Goal: Task Accomplishment & Management: Complete application form

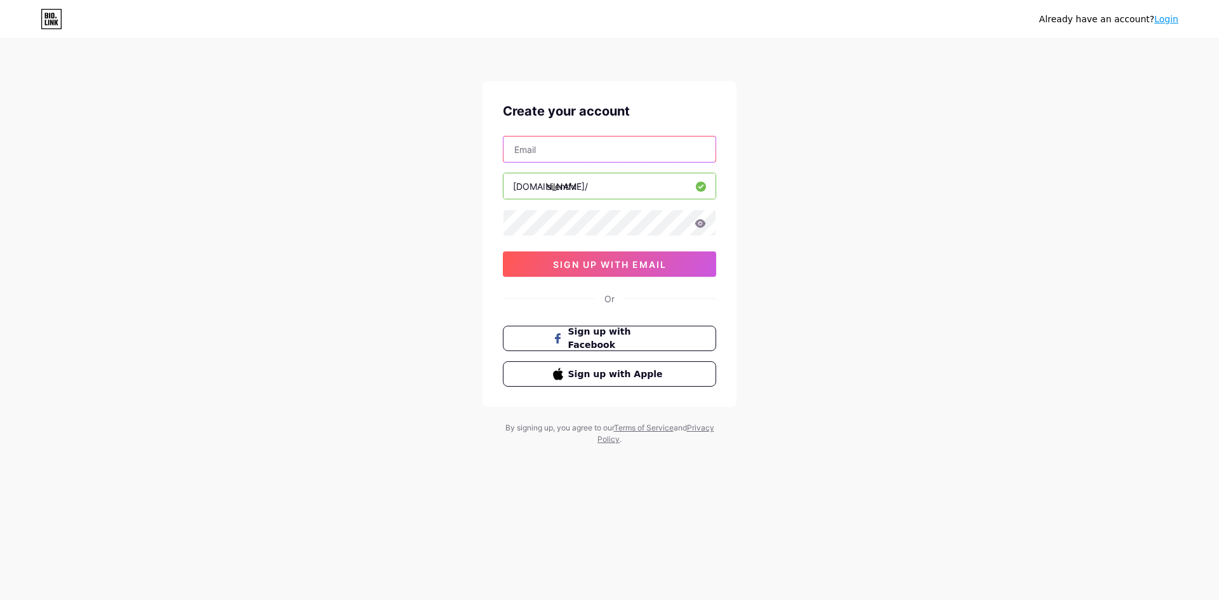
click at [583, 158] on input "text" at bounding box center [610, 149] width 212 height 25
type input "[EMAIL_ADDRESS][DOMAIN_NAME]"
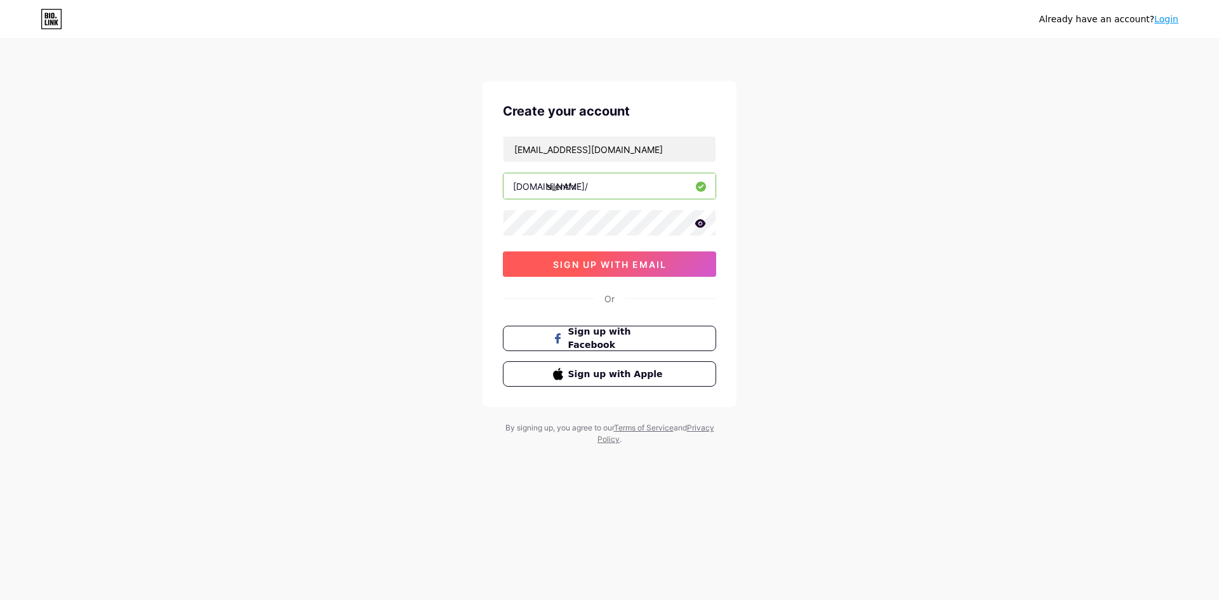
click at [634, 265] on span "sign up with email" at bounding box center [610, 264] width 114 height 11
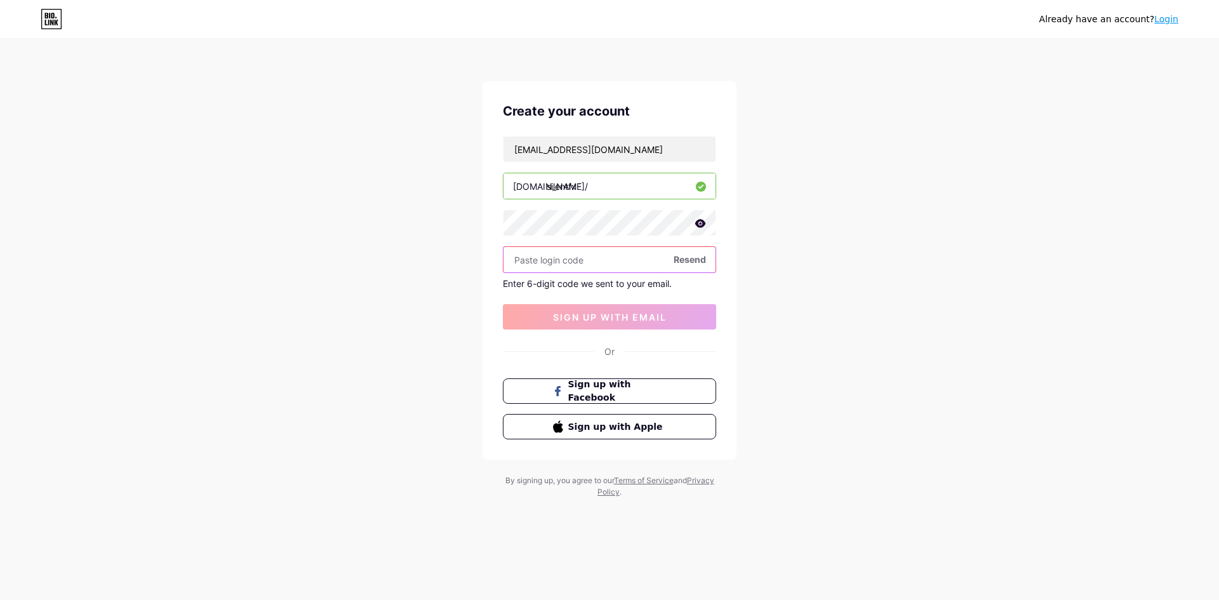
paste input "430816"
type input "430816"
click at [582, 313] on span "sign up with email" at bounding box center [610, 317] width 114 height 11
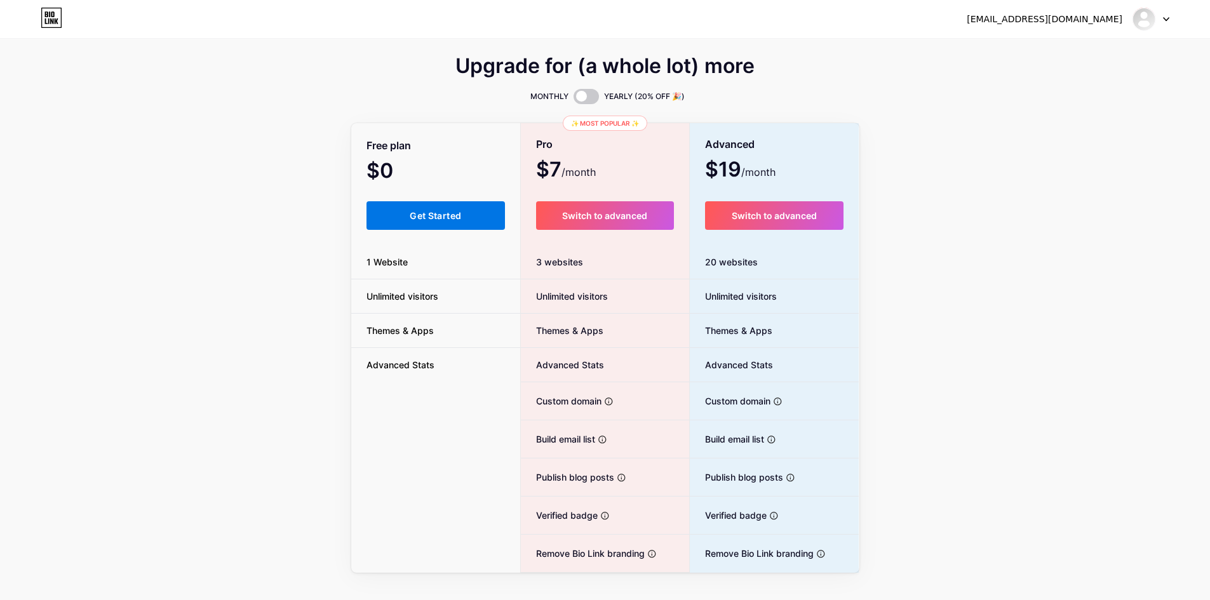
click at [458, 218] on span "Get Started" at bounding box center [435, 215] width 51 height 11
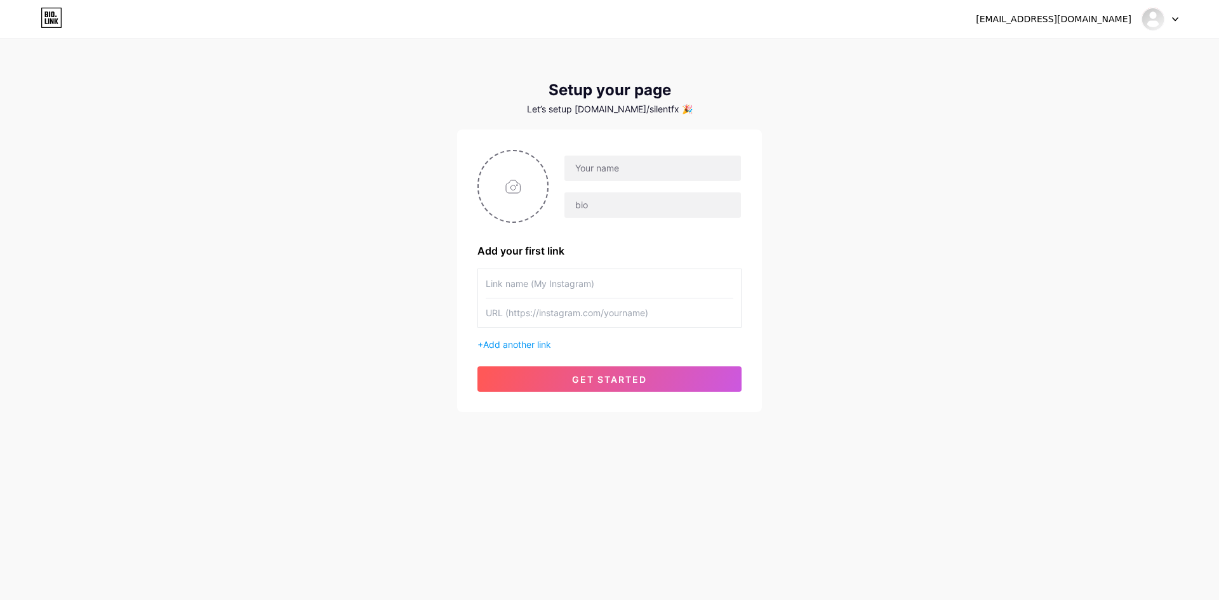
click at [975, 475] on div "[EMAIL_ADDRESS][DOMAIN_NAME] Dashboard Logout Setup your page Let’s setup [DOMA…" at bounding box center [609, 300] width 1219 height 600
click at [608, 162] on input "text" at bounding box center [653, 168] width 177 height 25
click at [519, 191] on input "file" at bounding box center [513, 186] width 69 height 70
type input "C:\fakepath\SilentFX.png"
click at [621, 284] on input "text" at bounding box center [610, 283] width 248 height 29
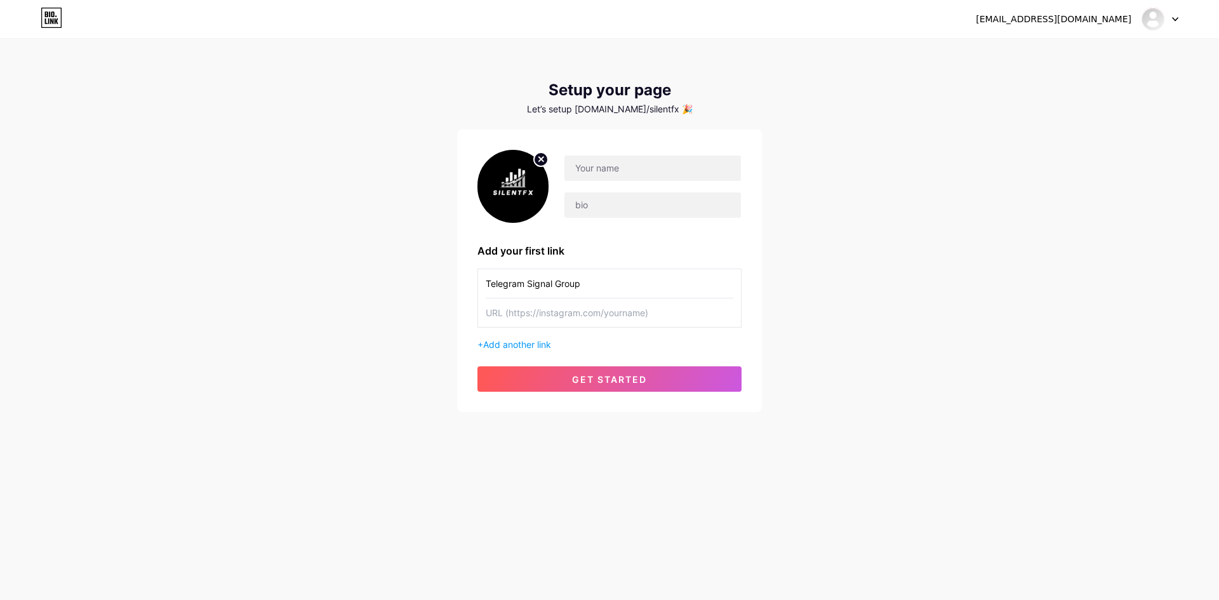
type input "Telegram Signal Group"
drag, startPoint x: 607, startPoint y: 307, endPoint x: 613, endPoint y: 312, distance: 8.1
click at [606, 310] on input "text" at bounding box center [610, 312] width 248 height 29
paste input "[URL][DOMAIN_NAME]"
type input "[URL][DOMAIN_NAME]"
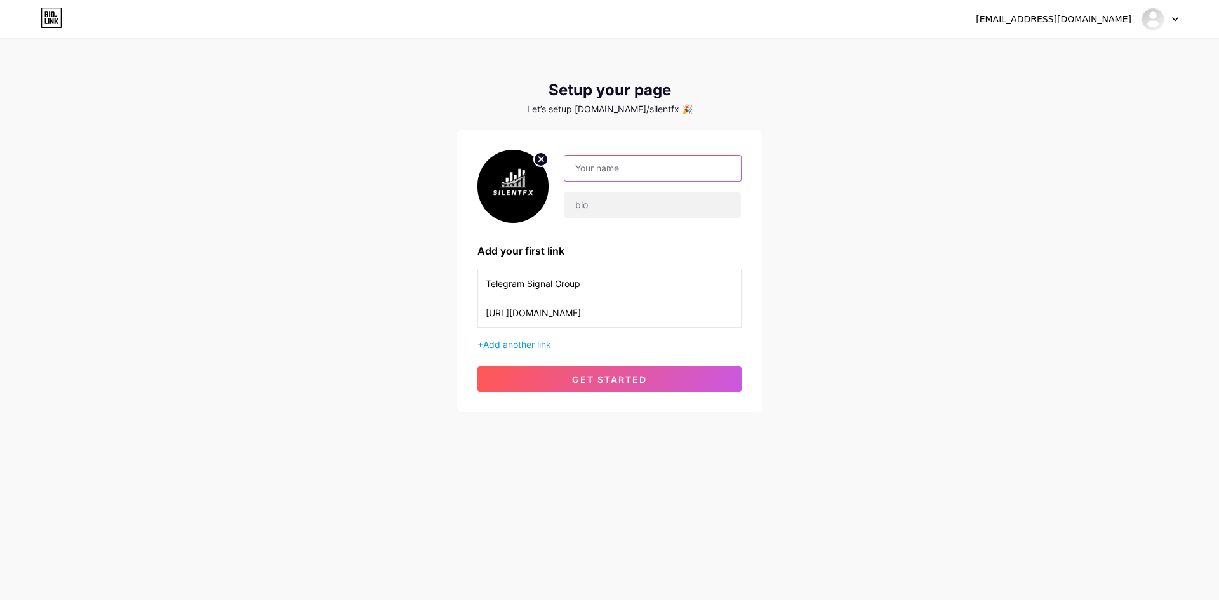
click at [615, 168] on input "text" at bounding box center [653, 168] width 177 height 25
type input "SilentFX"
click at [610, 209] on input "text" at bounding box center [653, 204] width 177 height 25
click at [615, 199] on input "text" at bounding box center [653, 204] width 177 height 25
paste input "🤫S1LENTFX PROFITS🤫"
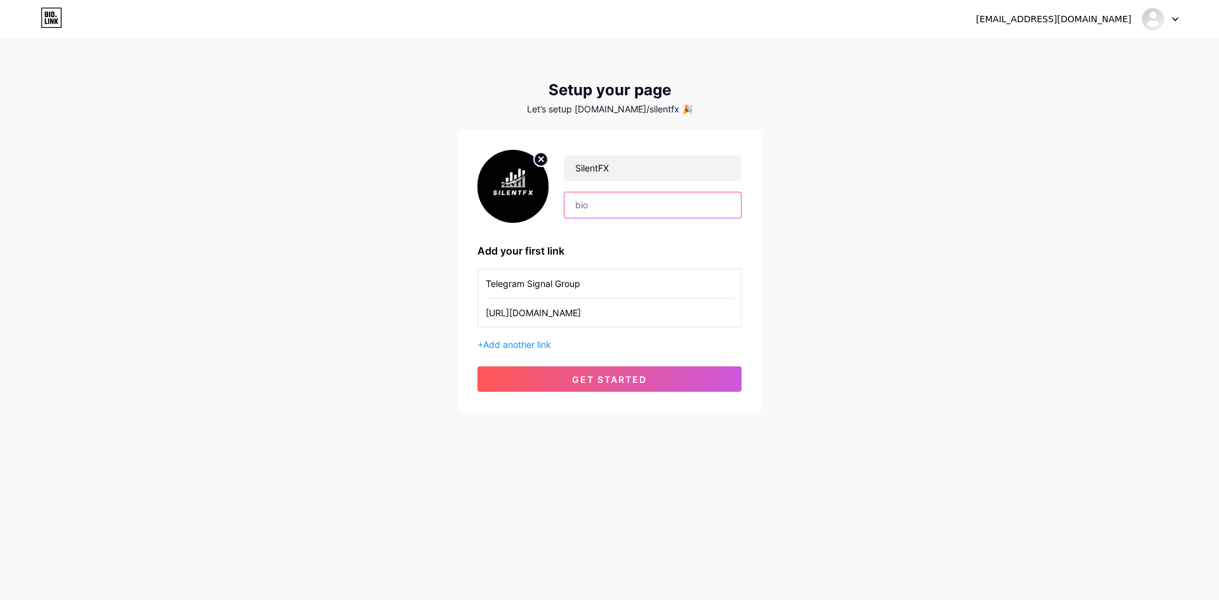
type input "🤫S1LENTFX PROFITS🤫"
drag, startPoint x: 669, startPoint y: 205, endPoint x: 645, endPoint y: 208, distance: 24.3
click at [561, 208] on div "SilentFX 🤫S1LENTFX PROFITS🤫" at bounding box center [645, 187] width 193 height 64
click at [632, 211] on input "text" at bounding box center [653, 204] width 177 height 25
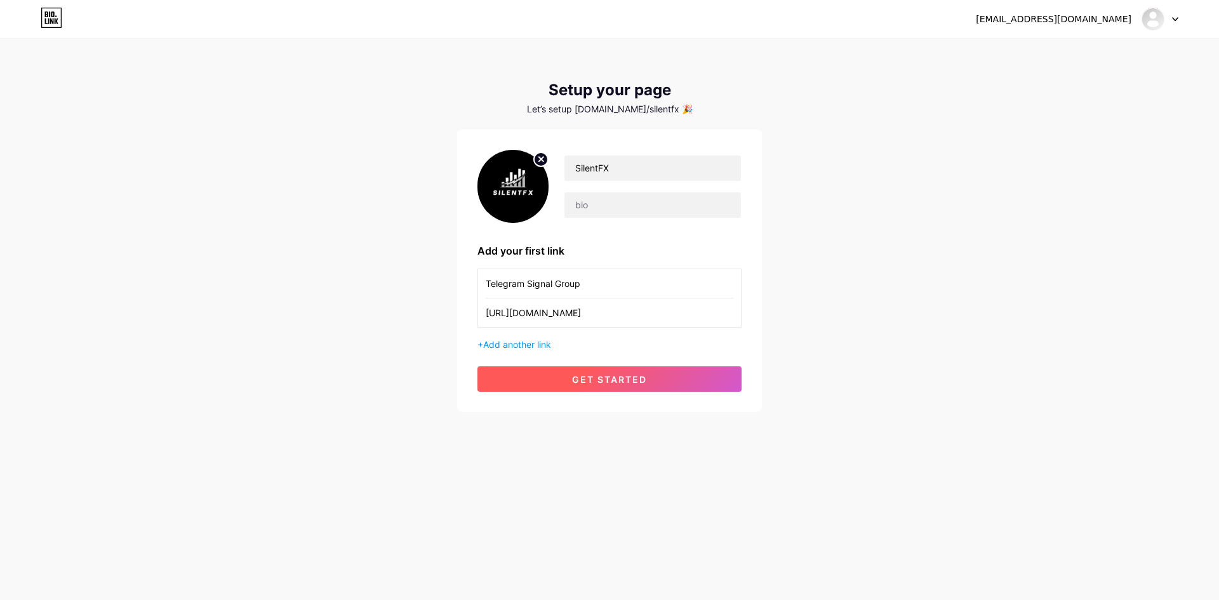
click at [616, 384] on span "get started" at bounding box center [609, 379] width 75 height 11
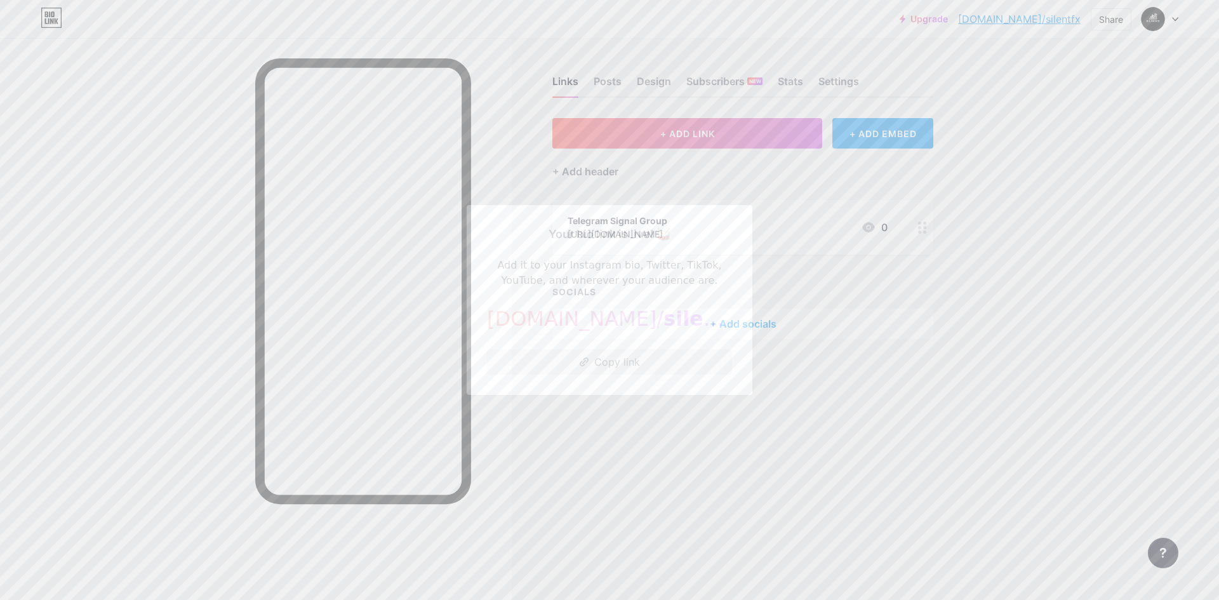
click at [636, 362] on button "Copy link" at bounding box center [609, 361] width 245 height 25
click at [664, 326] on span "silentfx" at bounding box center [707, 319] width 86 height 24
click at [619, 353] on button "Copy link" at bounding box center [609, 361] width 245 height 25
